Goal: Check status: Check status

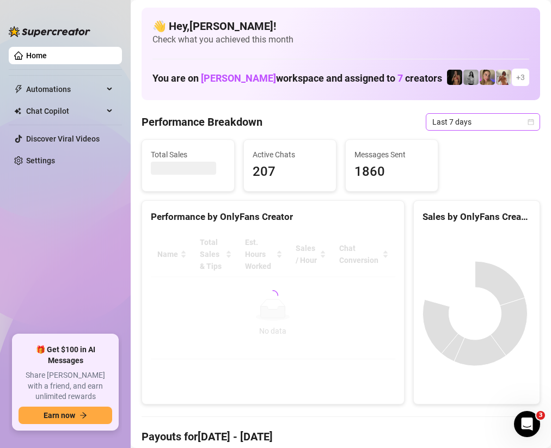
click at [527, 120] on icon "calendar" at bounding box center [530, 122] width 7 height 7
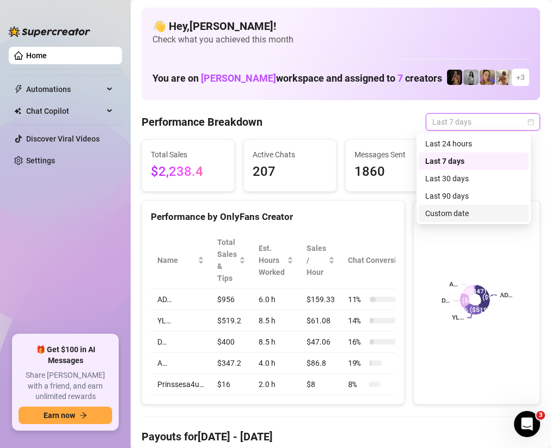
click at [442, 211] on div "Custom date" at bounding box center [473, 213] width 97 height 12
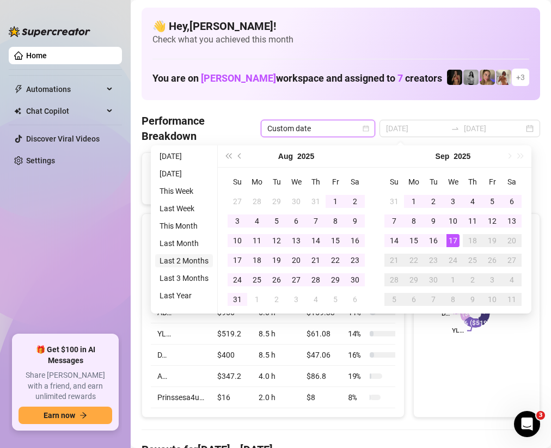
type input "[DATE]"
click at [190, 257] on li "Last 2 Months" at bounding box center [184, 260] width 58 height 13
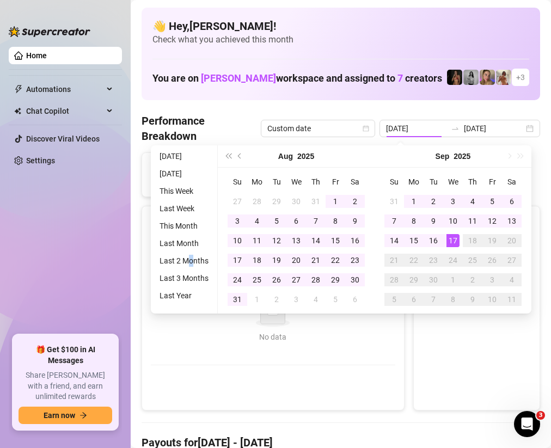
type input "[DATE]"
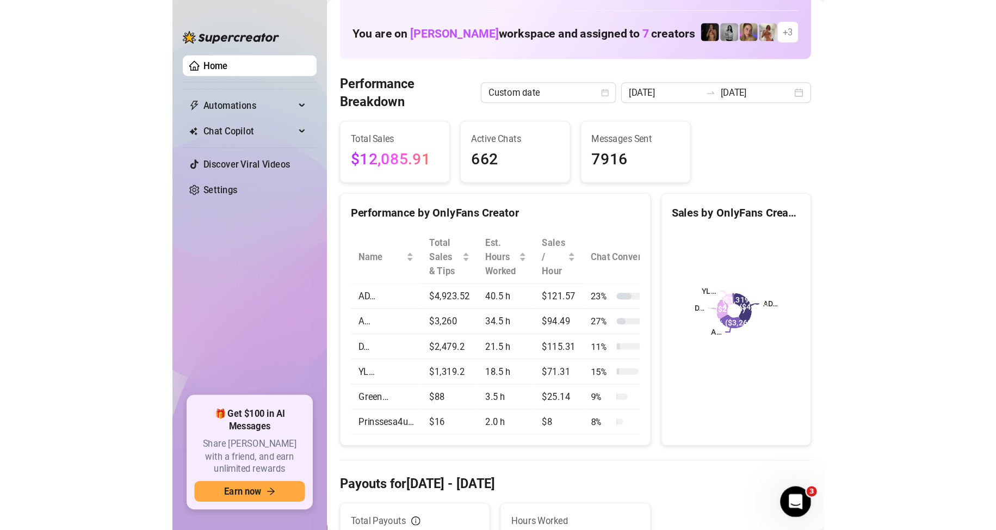
scroll to position [54, 0]
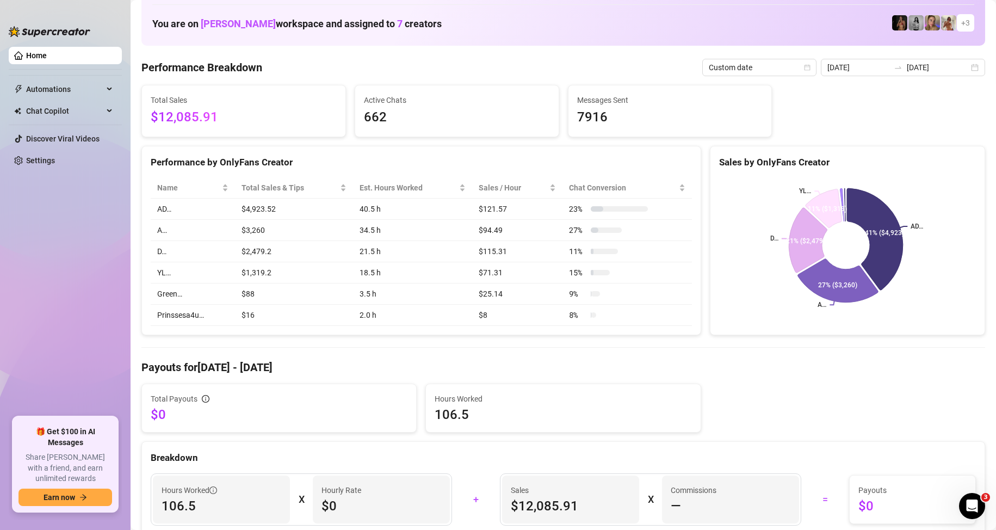
click at [159, 250] on td "D…" at bounding box center [193, 251] width 84 height 21
click at [161, 230] on td "A…" at bounding box center [193, 230] width 84 height 21
click at [550, 280] on icon at bounding box center [837, 283] width 87 height 48
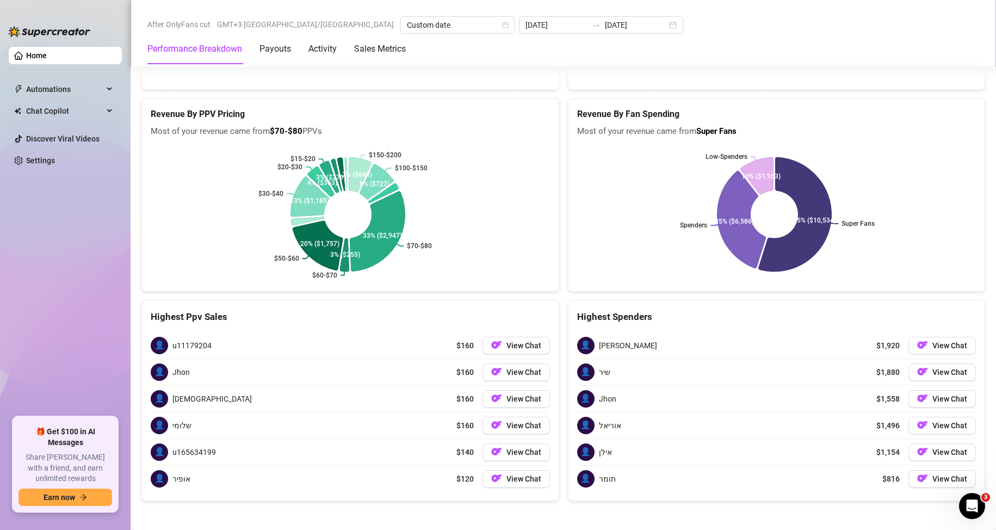
scroll to position [1634, 0]
